Goal: Task Accomplishment & Management: Manage account settings

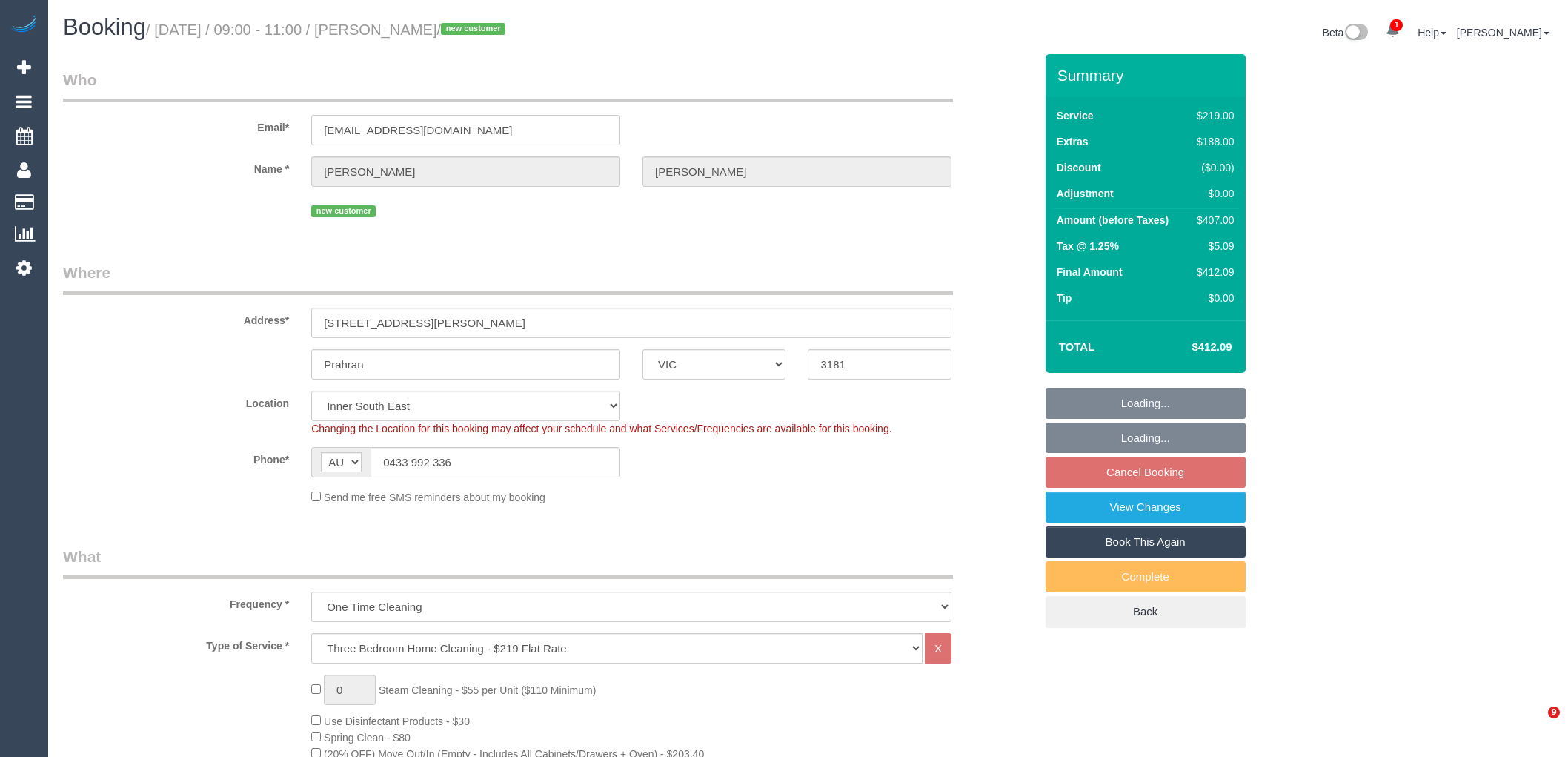
select select "VIC"
select select "number:27"
select select "number:14"
select select "number:18"
select select "object:1486"
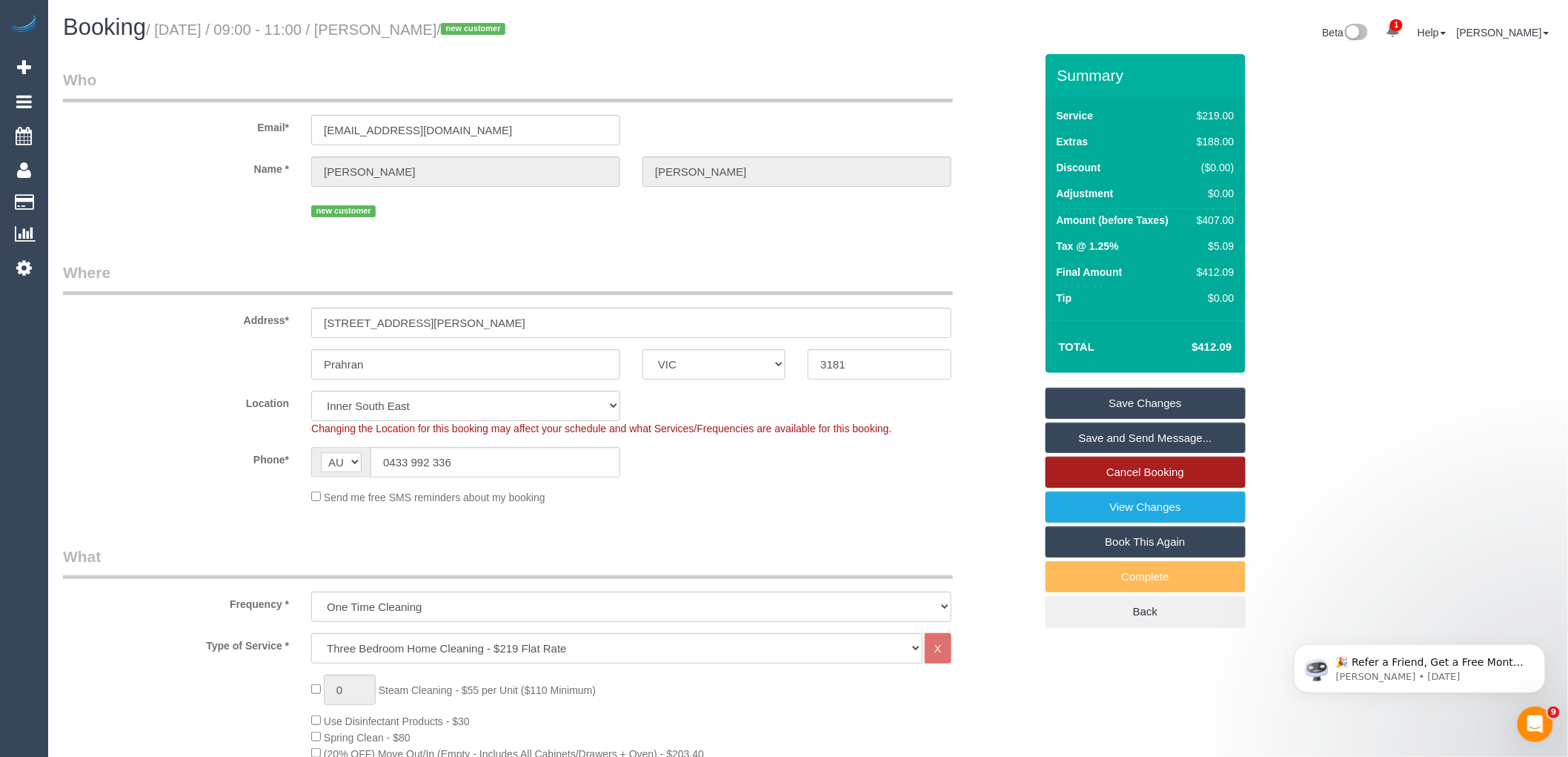
click at [1125, 468] on link "Cancel Booking" at bounding box center [1146, 472] width 200 height 31
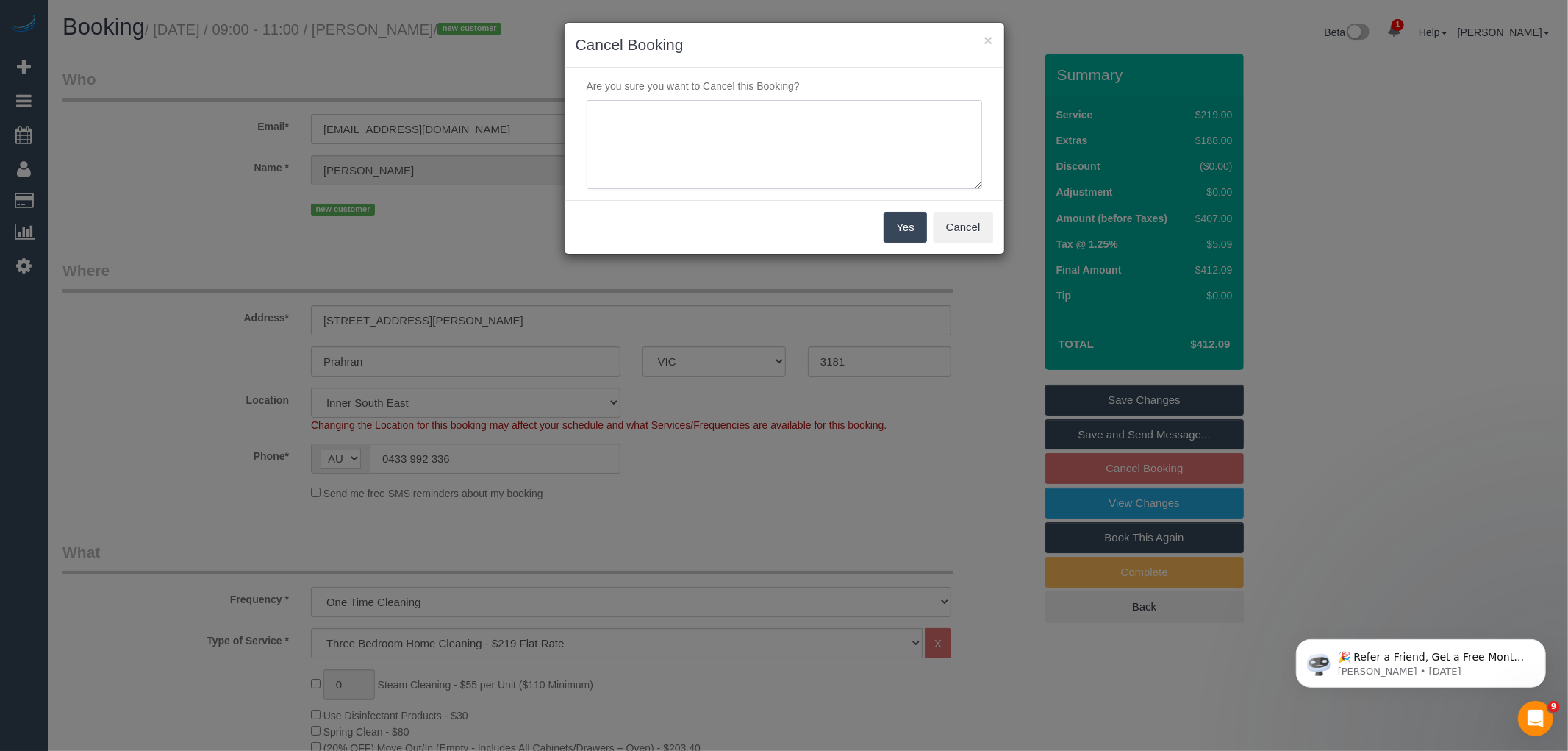
click at [776, 177] on textarea at bounding box center [784, 145] width 396 height 90
paste textarea "Unfortunately, we’ve had a change of circumstances and will need to cancel this…"
click at [593, 160] on textarea at bounding box center [784, 145] width 396 height 90
click at [878, 135] on textarea at bounding box center [784, 145] width 396 height 90
type textarea "Unfortunately, we’ve had a change of circumstances and will need to cancel this…"
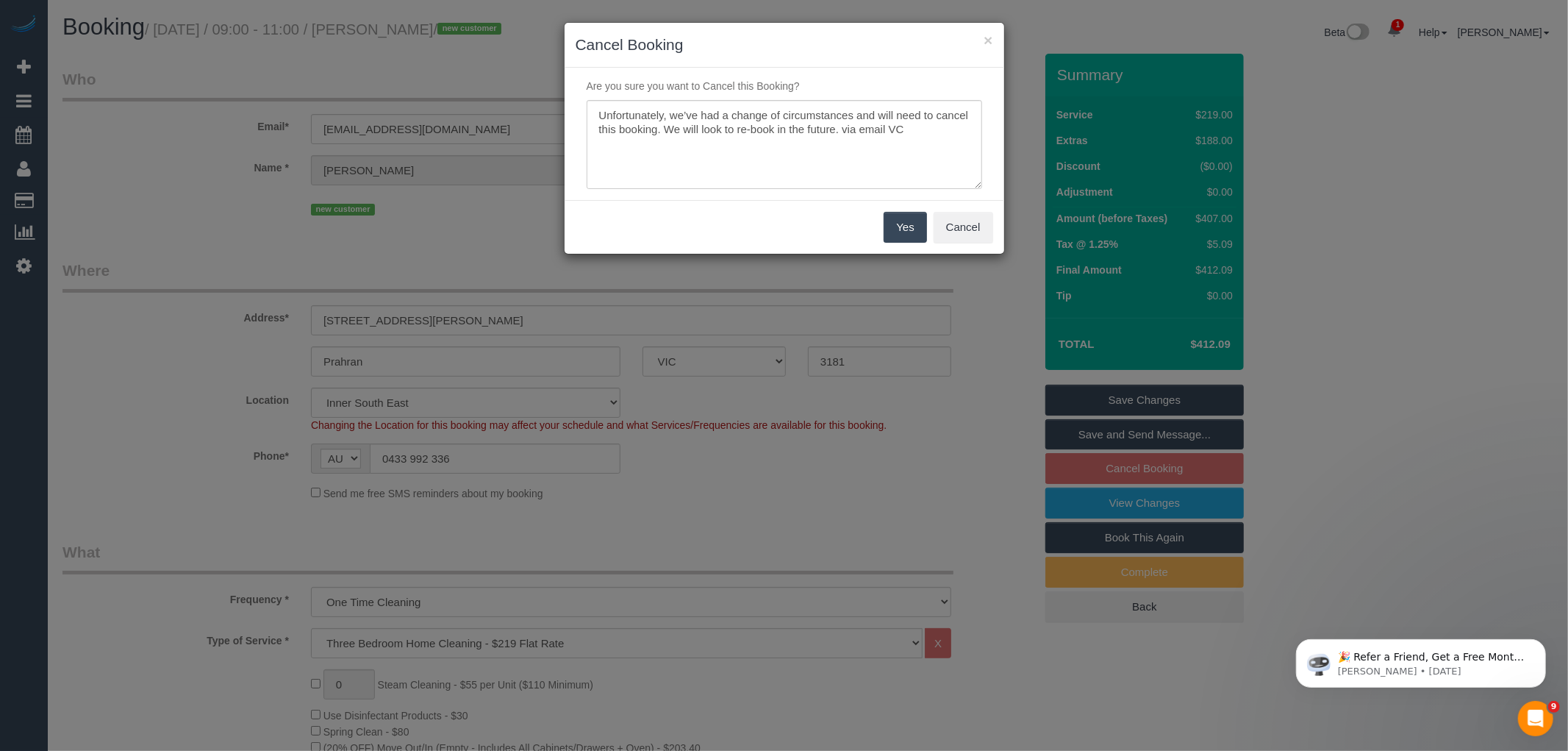
click at [898, 232] on button "Yes" at bounding box center [905, 227] width 42 height 31
